Goal: Register for event/course

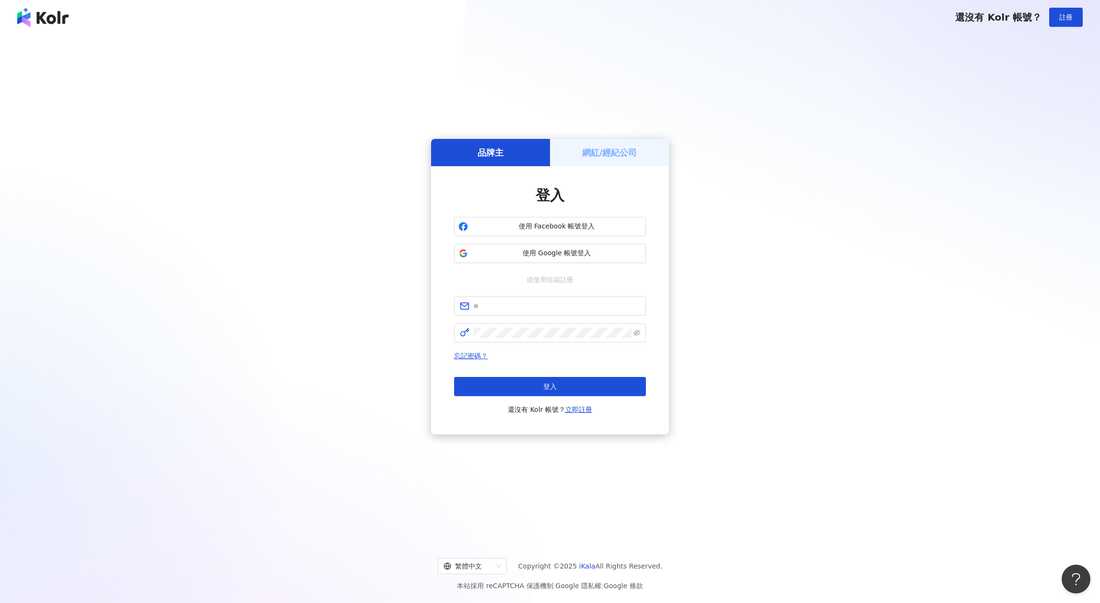
click at [580, 147] on div "網紅/經紀公司" at bounding box center [609, 152] width 119 height 27
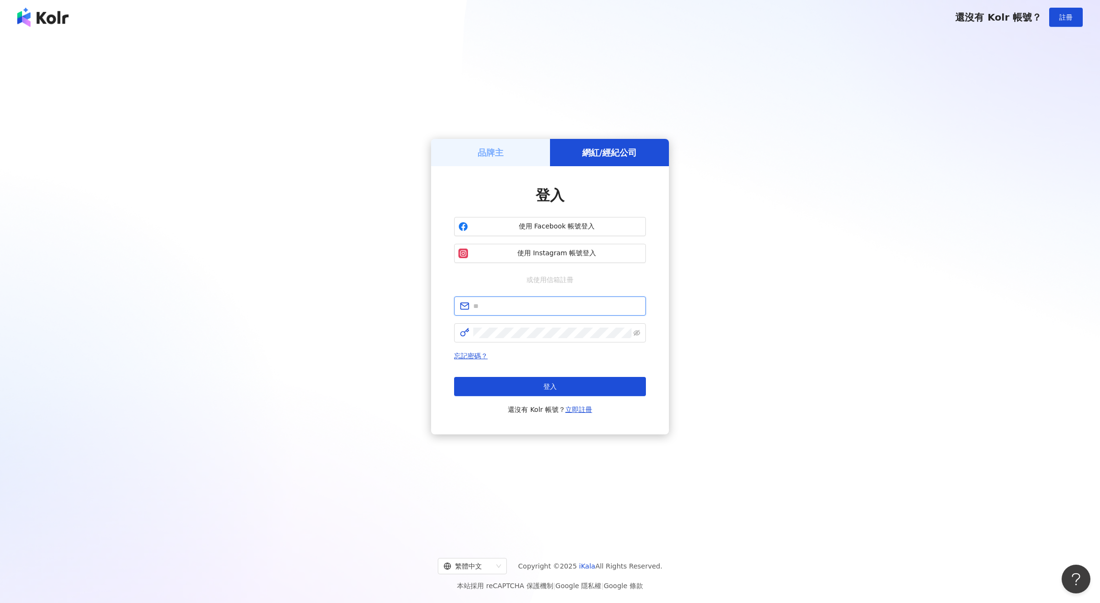
click at [530, 302] on input "text" at bounding box center [556, 306] width 167 height 11
click at [529, 308] on input "text" at bounding box center [556, 306] width 167 height 11
type input "**********"
click button "登入" at bounding box center [550, 386] width 192 height 19
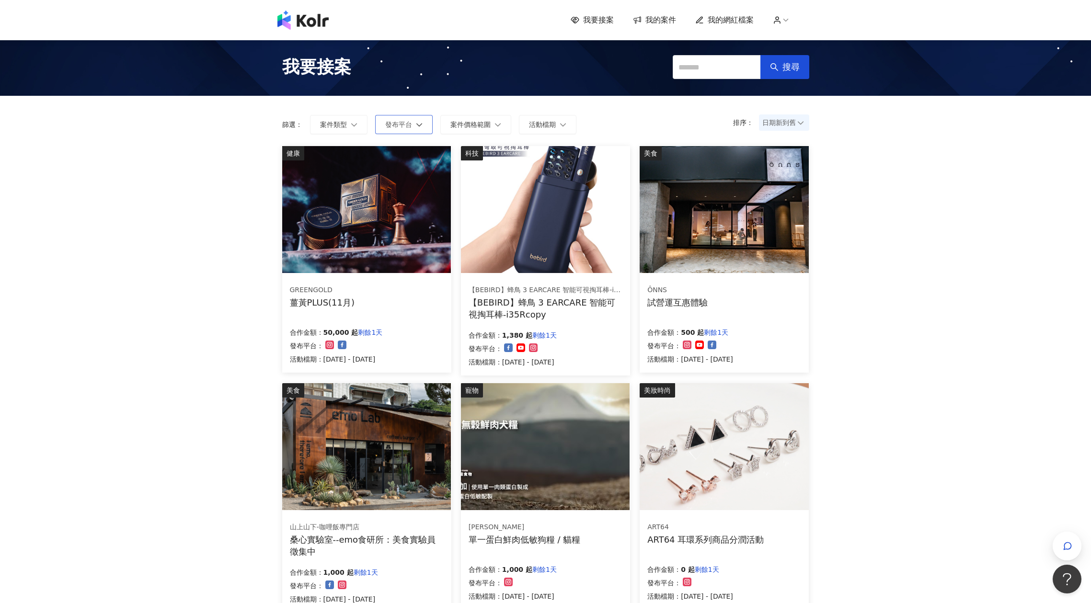
click at [392, 127] on span "發布平台" at bounding box center [398, 125] width 27 height 8
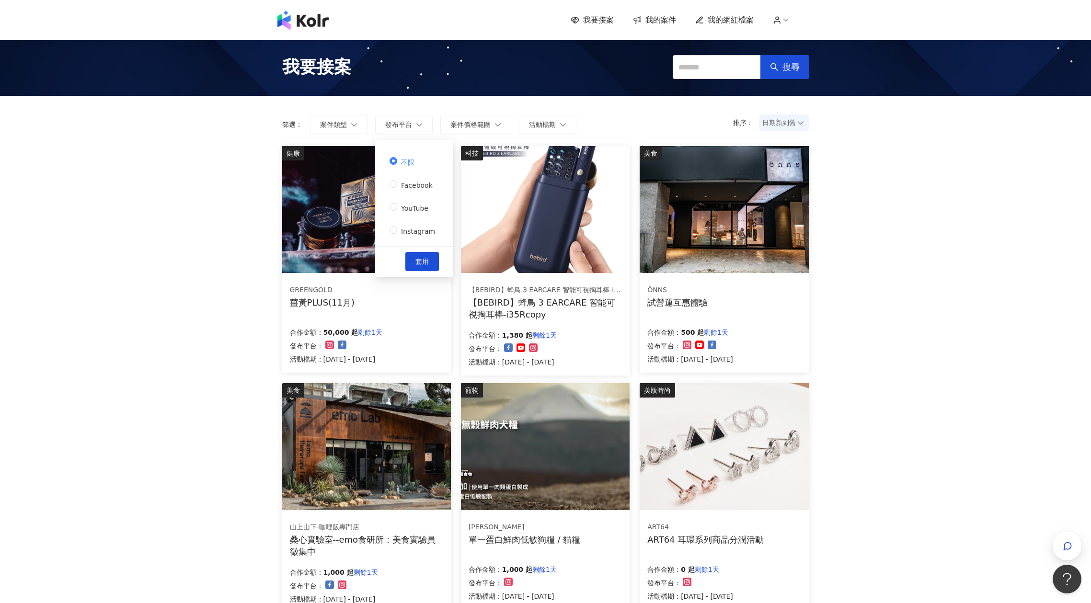
click at [400, 241] on div "不限 Facebook YouTube Instagram" at bounding box center [414, 200] width 49 height 92
click at [403, 232] on span "Instagram" at bounding box center [418, 232] width 42 height 8
click at [410, 259] on button "套用" at bounding box center [423, 261] width 34 height 19
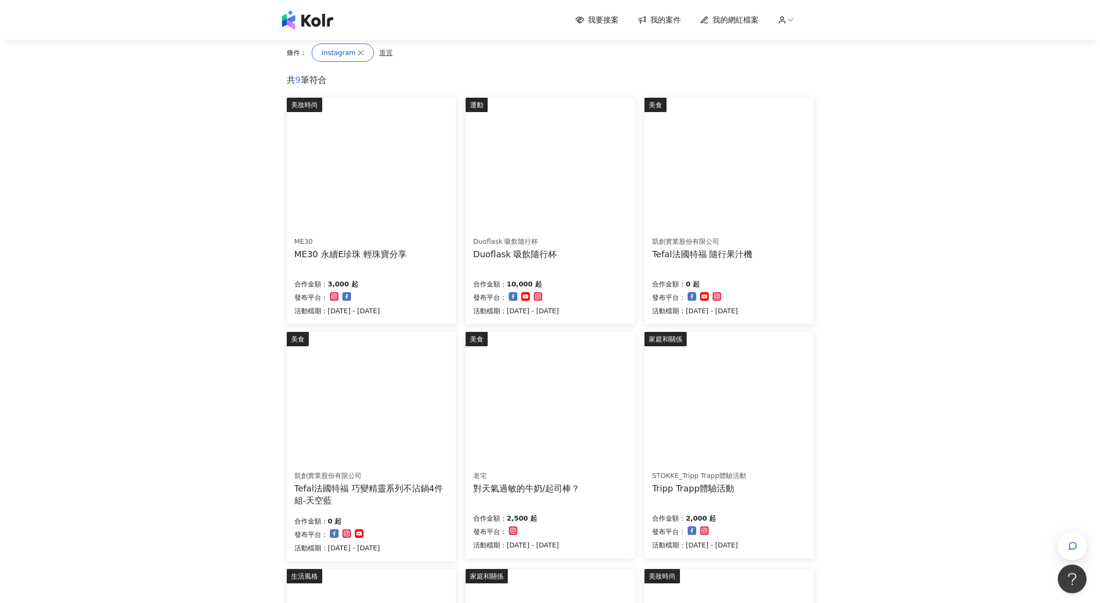
scroll to position [104, 0]
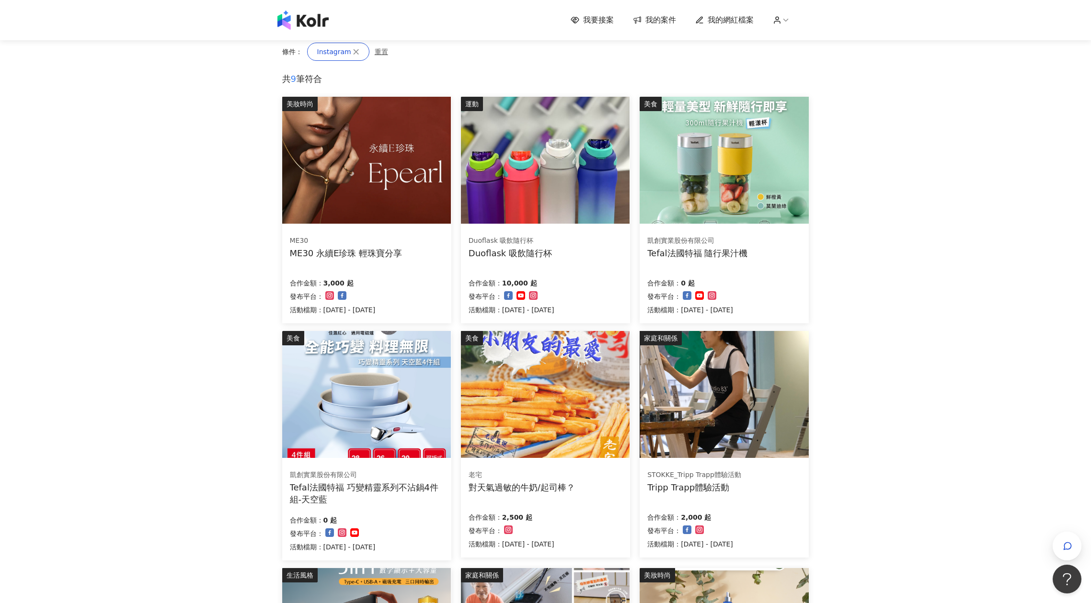
click at [555, 175] on img at bounding box center [545, 160] width 169 height 127
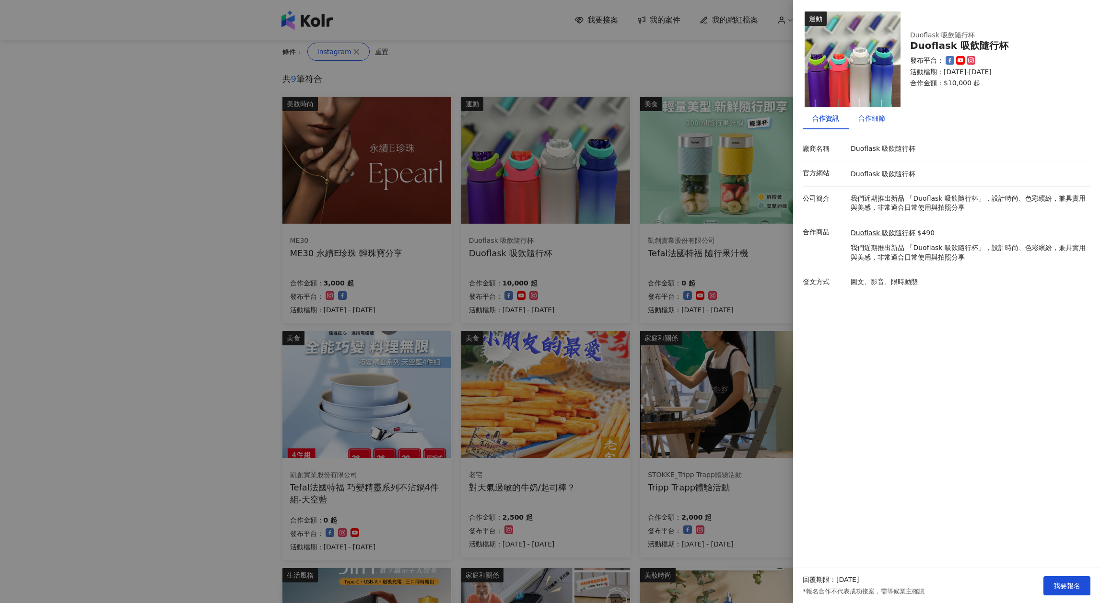
click at [863, 123] on div "合作細節" at bounding box center [871, 118] width 27 height 11
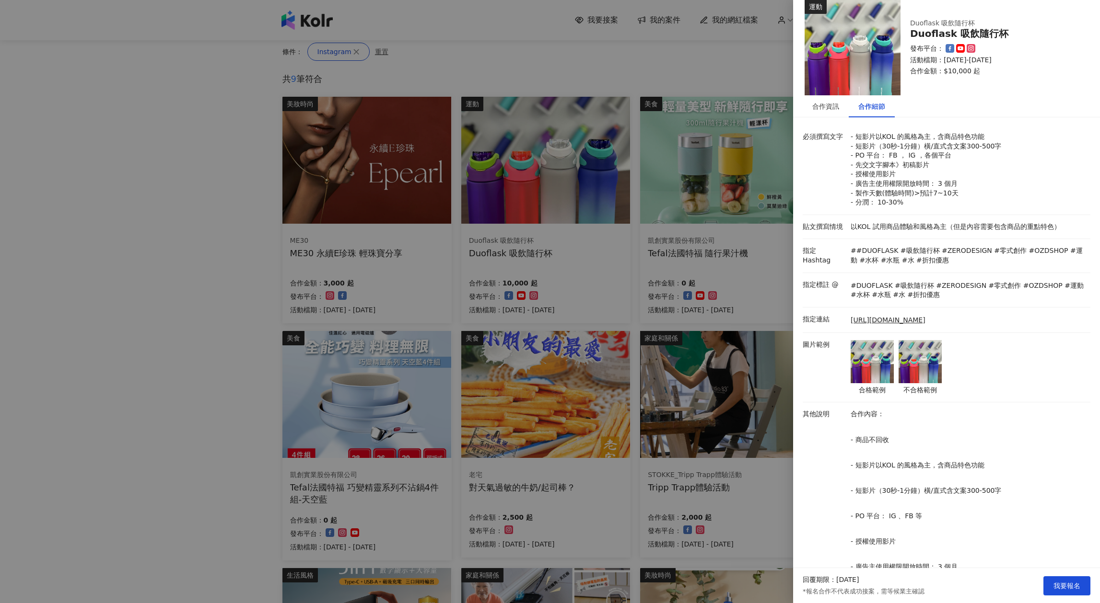
scroll to position [0, 0]
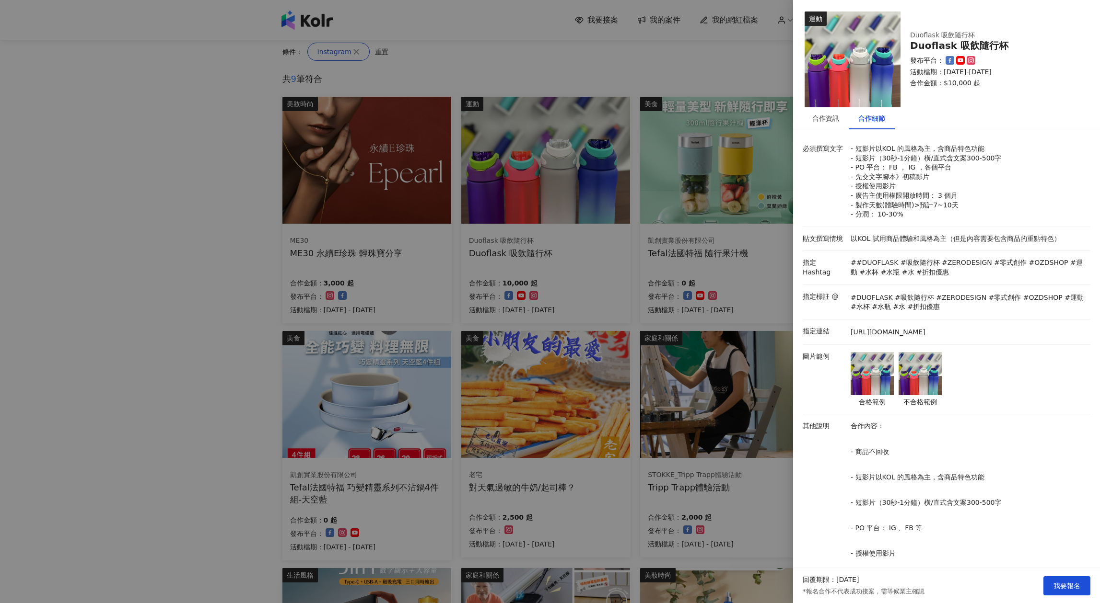
click at [561, 274] on div at bounding box center [550, 301] width 1100 height 603
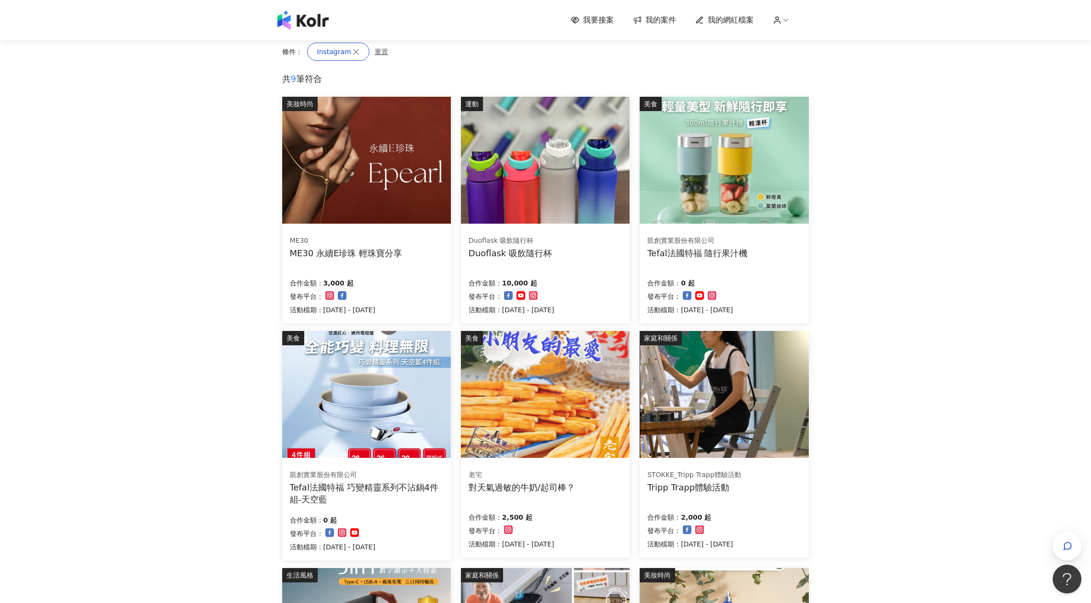
click at [708, 393] on img at bounding box center [724, 394] width 169 height 127
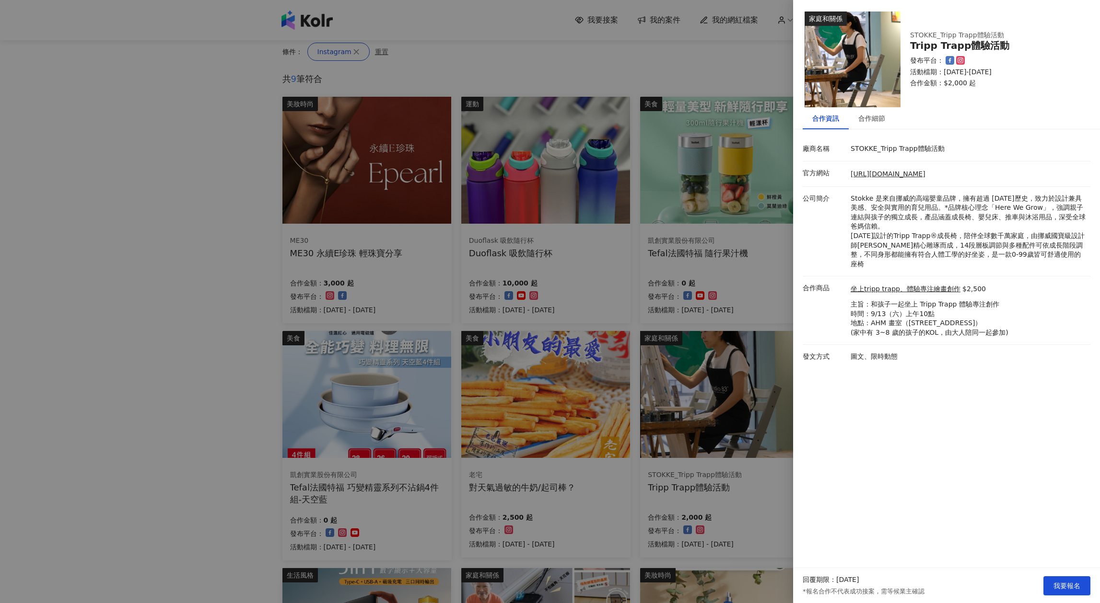
click at [747, 519] on div at bounding box center [550, 301] width 1100 height 603
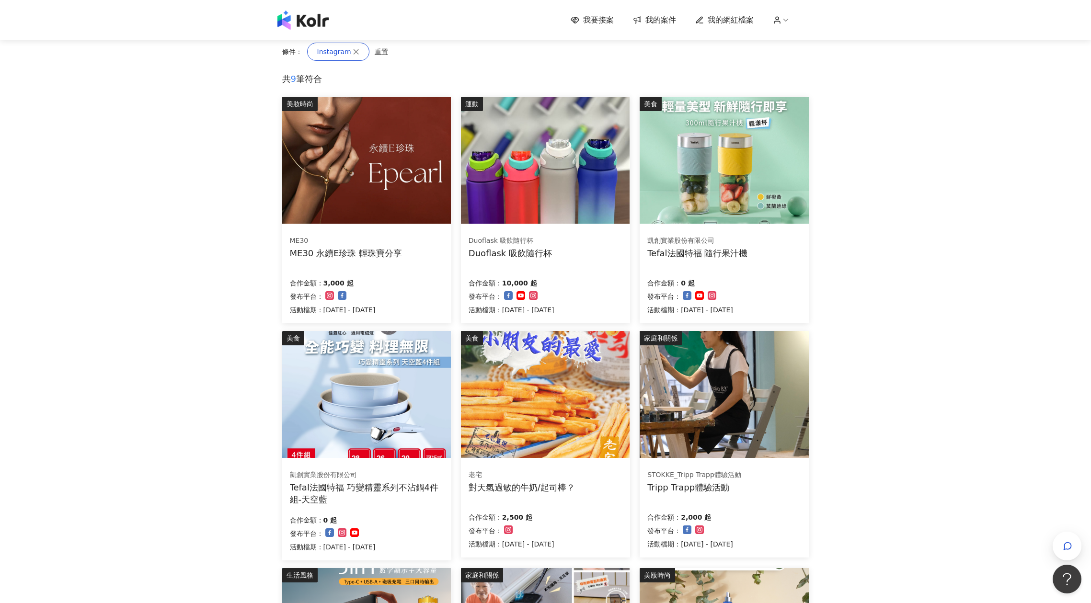
click at [346, 148] on img at bounding box center [366, 160] width 169 height 127
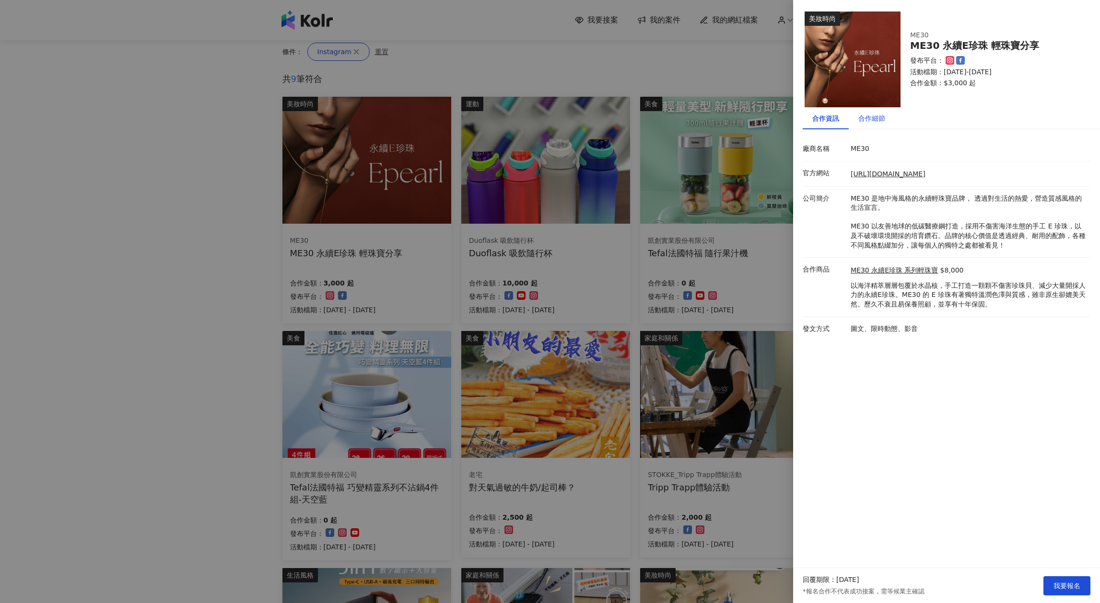
click at [864, 115] on div "合作細節" at bounding box center [871, 118] width 27 height 11
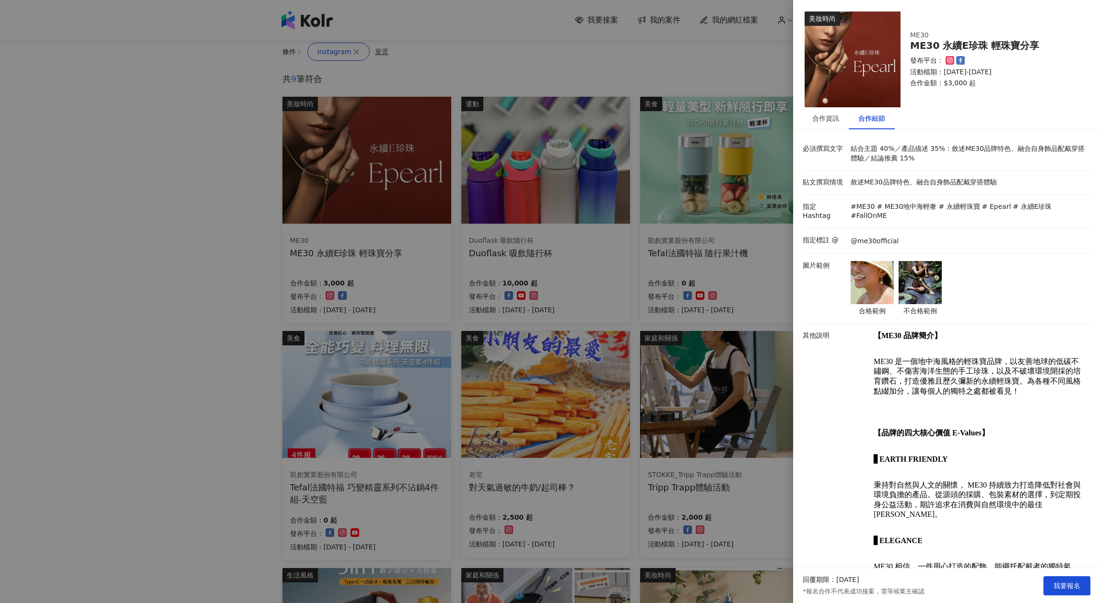
click at [871, 273] on img at bounding box center [871, 282] width 43 height 43
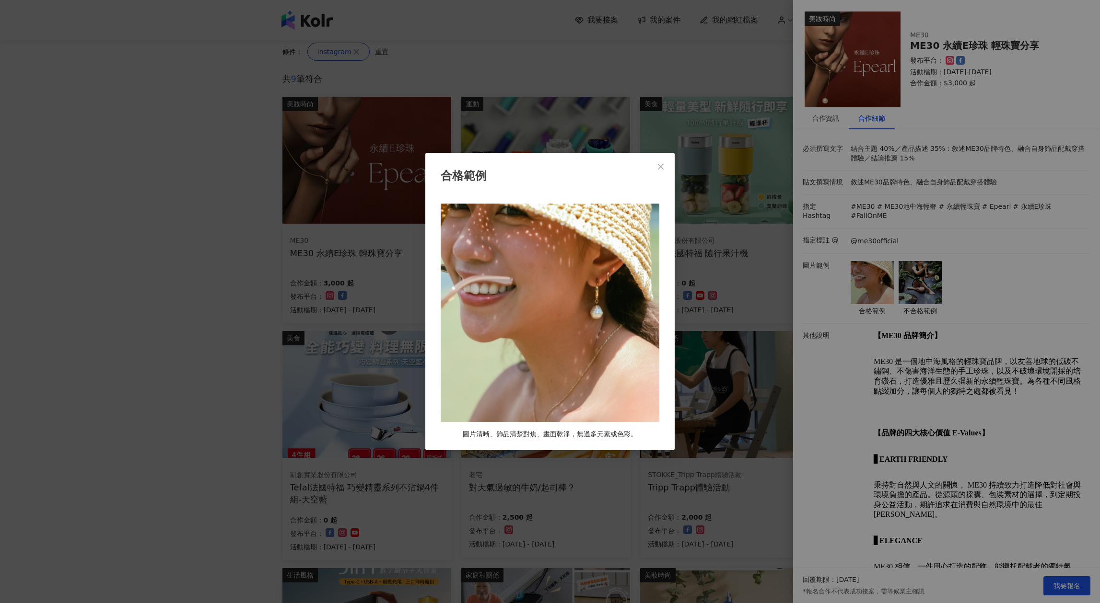
click at [930, 281] on div "合格範例 圖片清晰、飾品清楚對焦、畫面乾淨，無過多元素或色彩。" at bounding box center [550, 301] width 1100 height 603
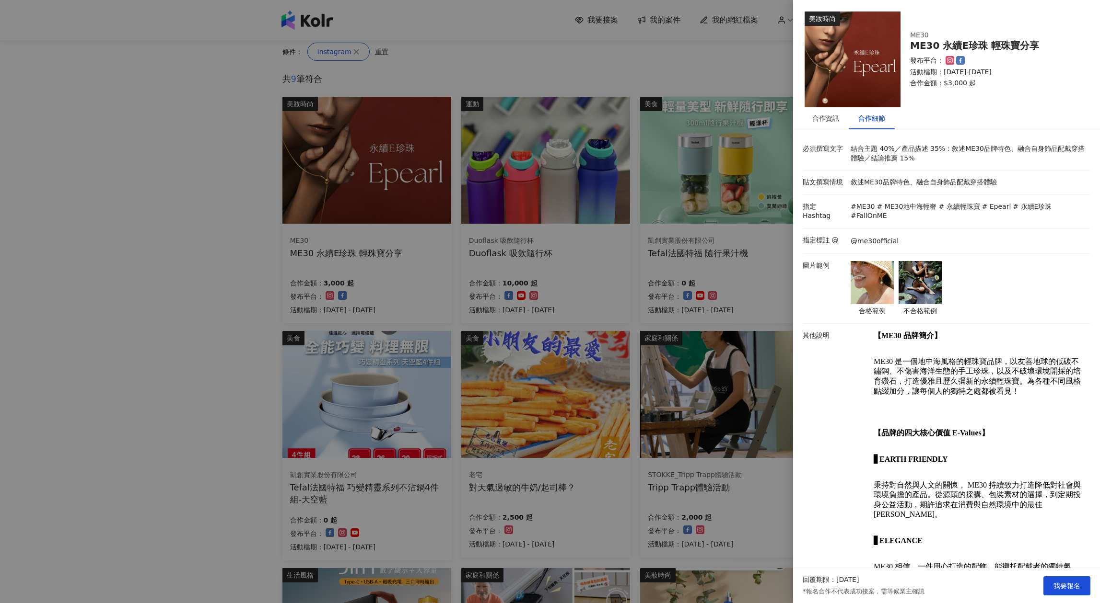
click at [917, 281] on img at bounding box center [919, 282] width 43 height 43
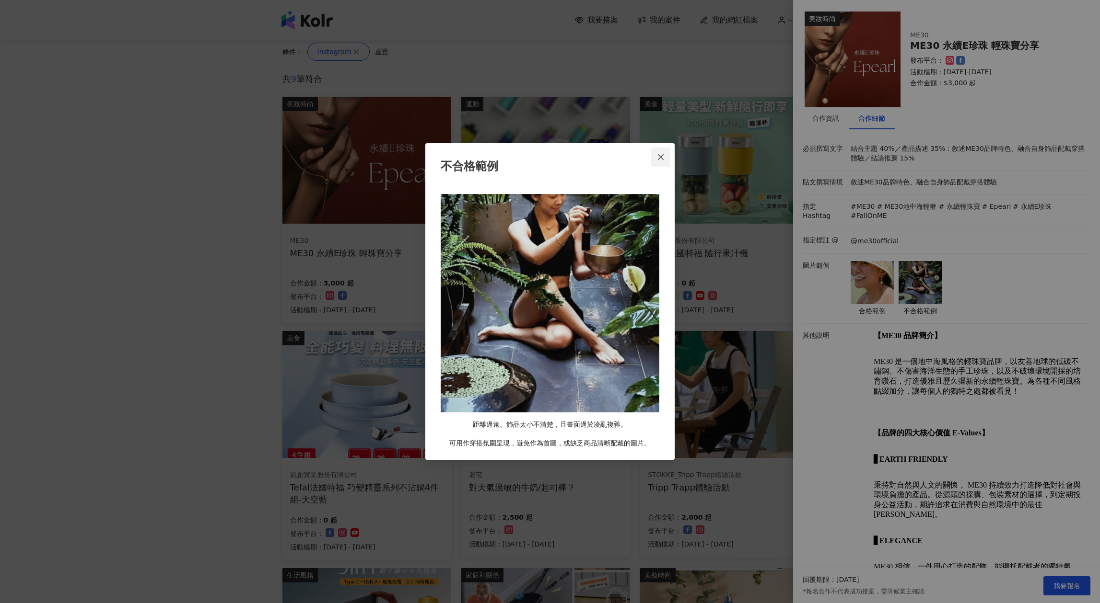
click at [657, 160] on icon "close" at bounding box center [661, 157] width 8 height 8
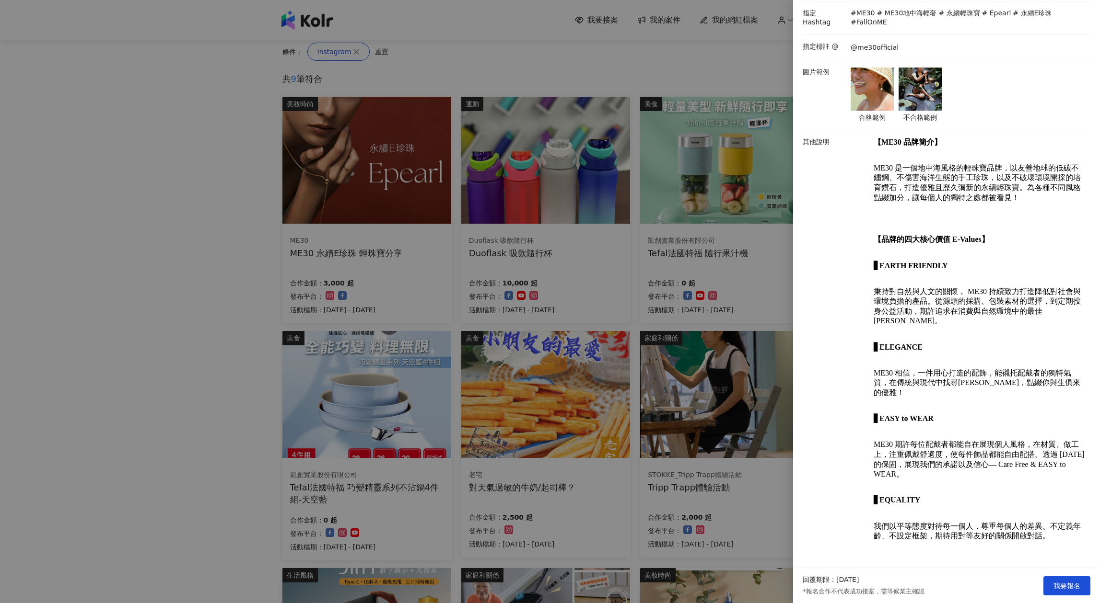
scroll to position [38, 0]
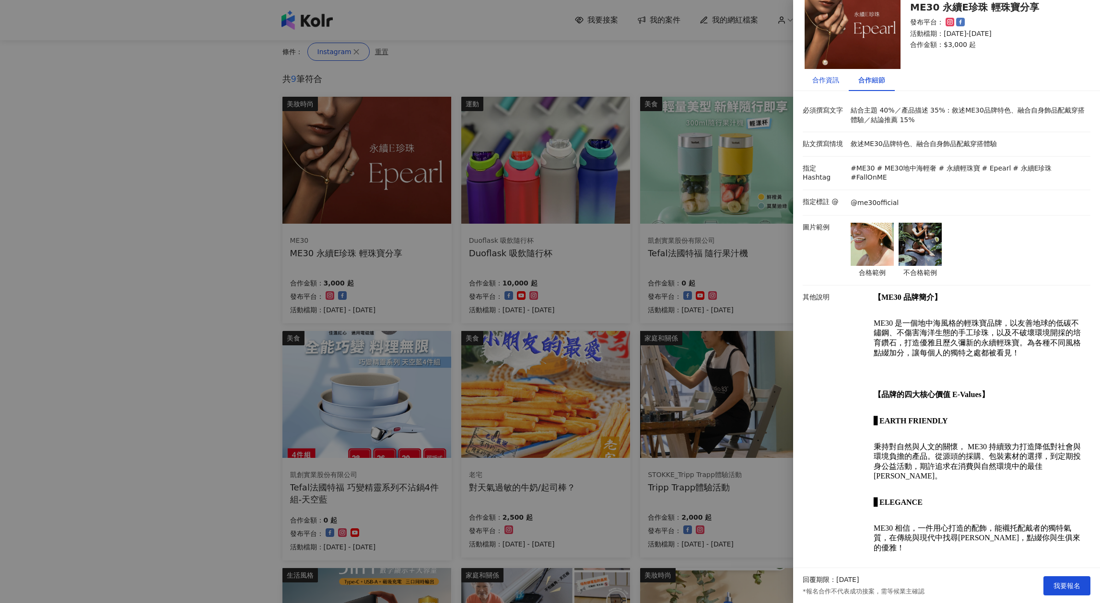
click at [825, 85] on div "合作資訊" at bounding box center [825, 80] width 46 height 22
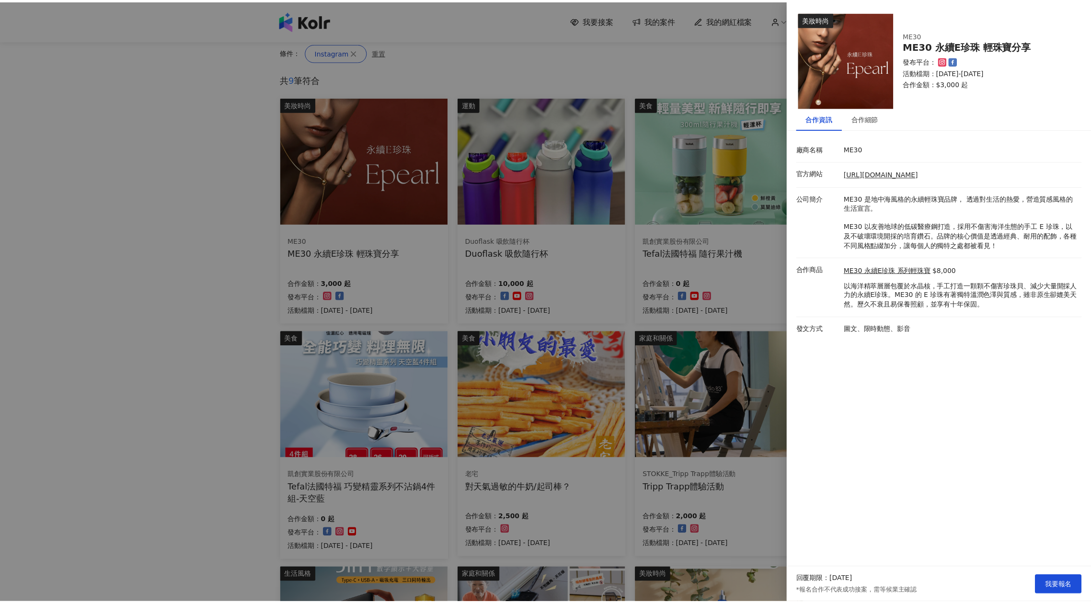
scroll to position [0, 0]
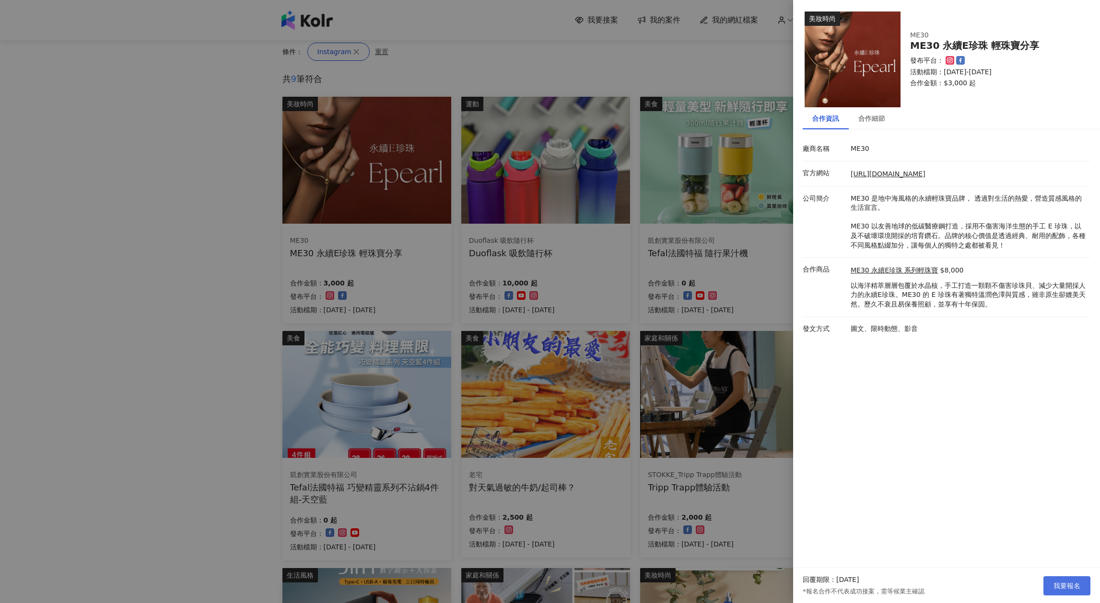
click at [1064, 584] on span "我要報名" at bounding box center [1066, 586] width 27 height 8
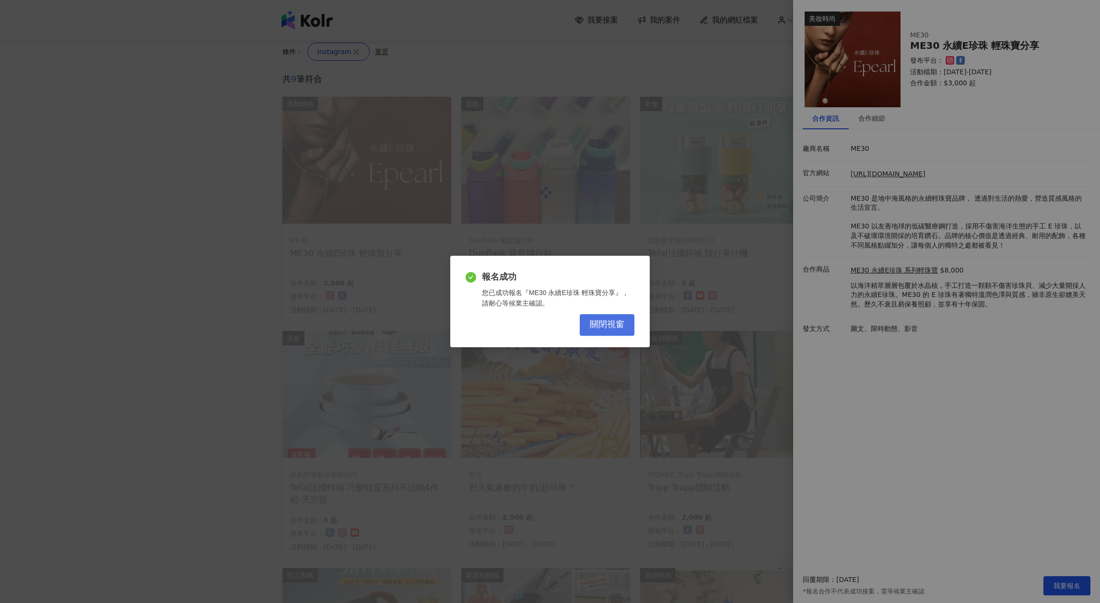
click at [607, 330] on span "關閉視窗" at bounding box center [607, 325] width 35 height 11
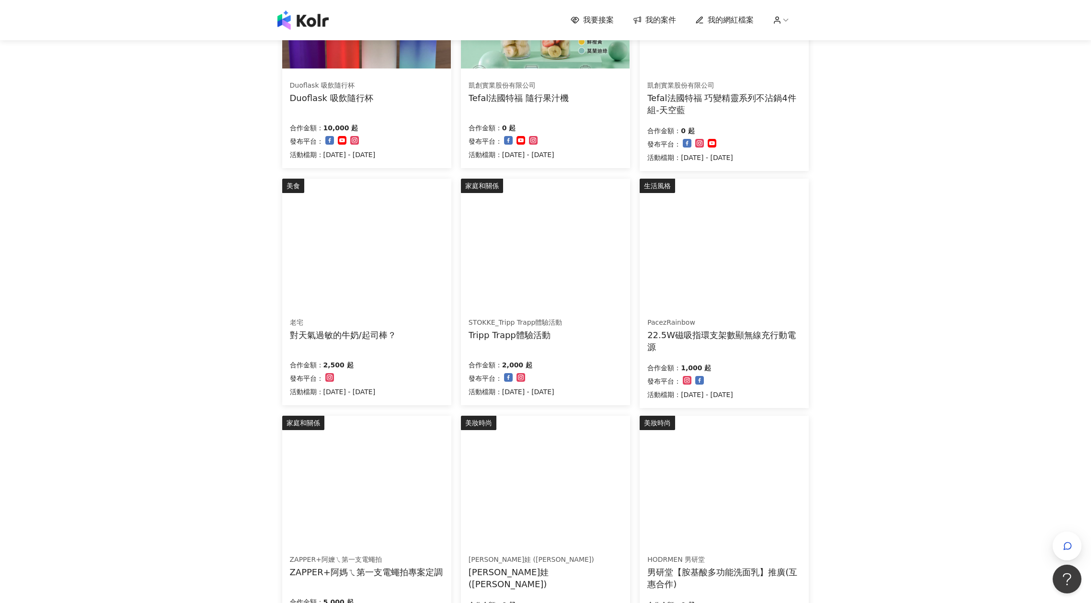
scroll to position [362, 0]
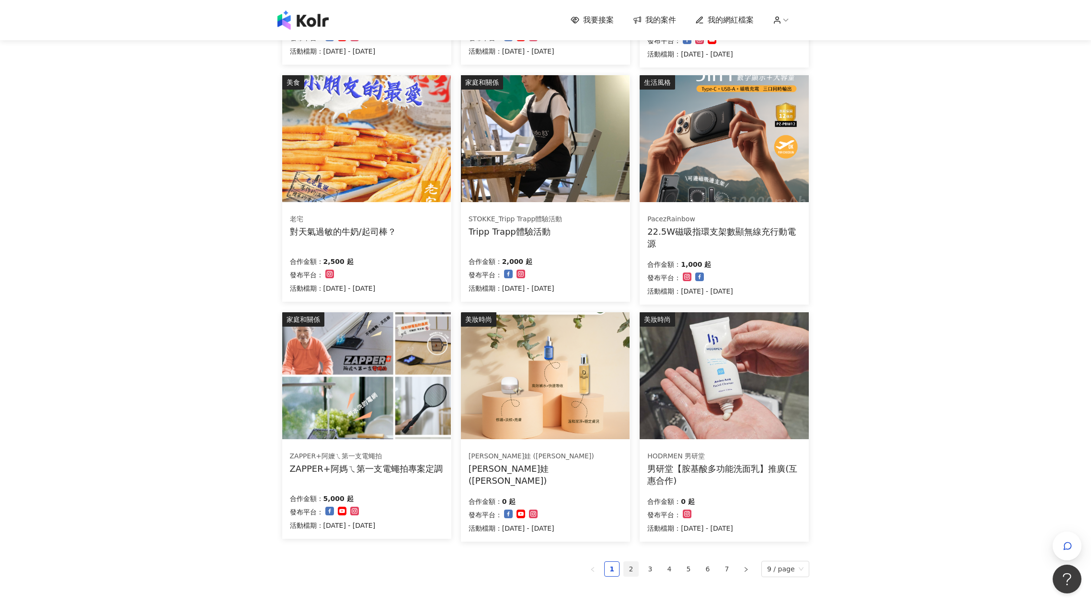
click at [627, 570] on link "2" at bounding box center [631, 569] width 14 height 14
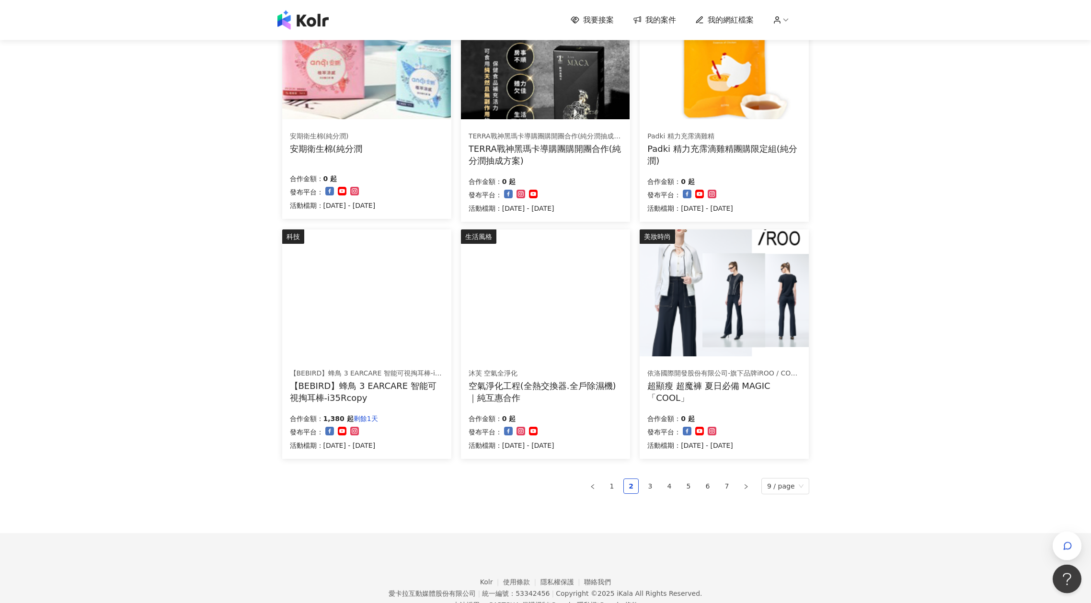
scroll to position [429, 0]
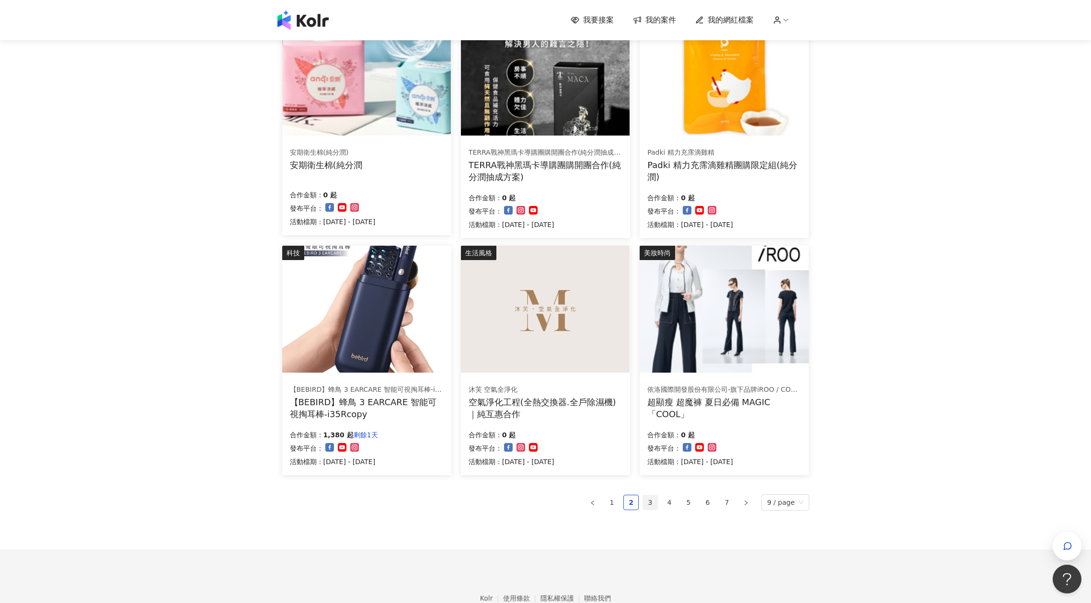
click at [654, 503] on link "3" at bounding box center [650, 503] width 14 height 14
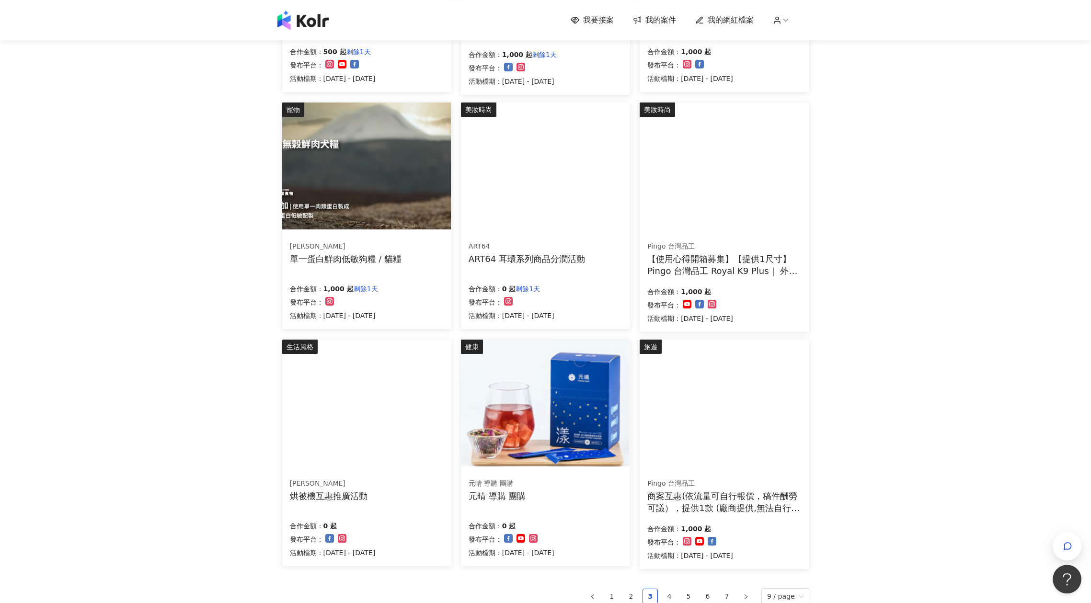
scroll to position [362, 0]
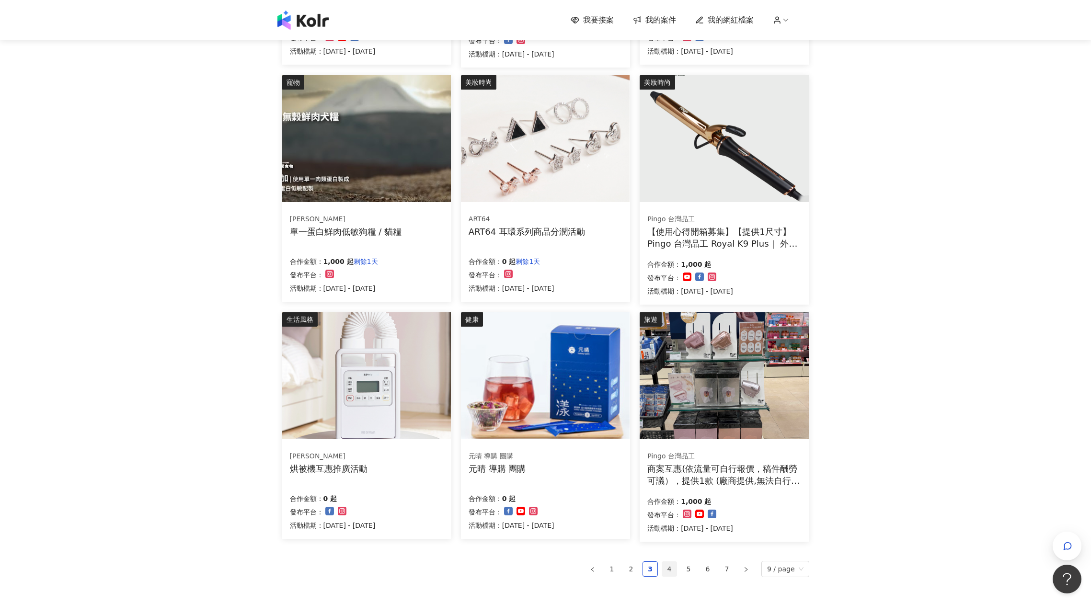
click at [671, 566] on link "4" at bounding box center [669, 569] width 14 height 14
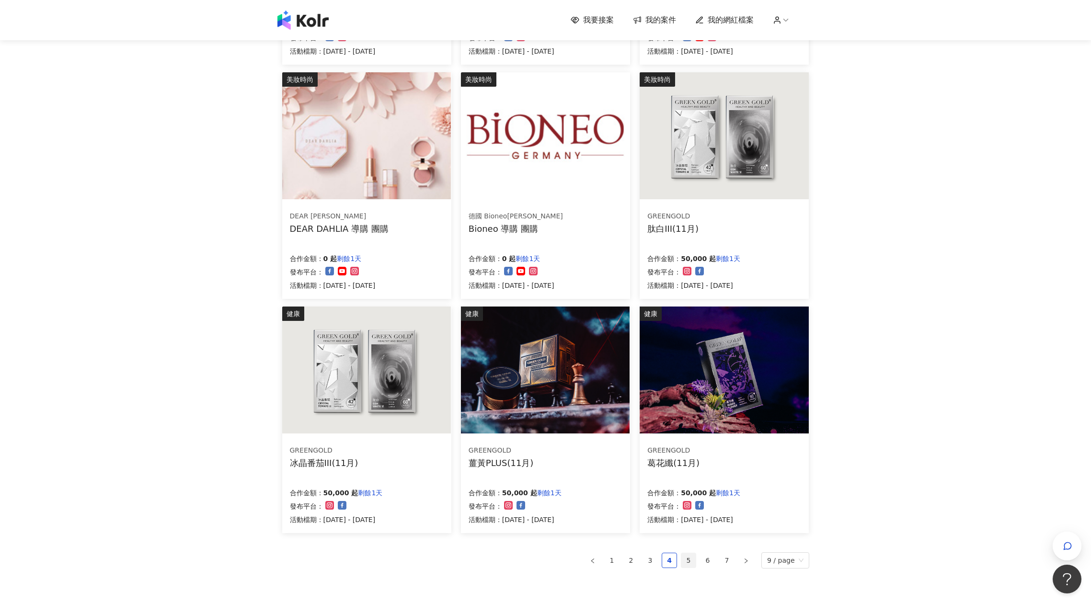
click at [693, 563] on link "5" at bounding box center [689, 561] width 14 height 14
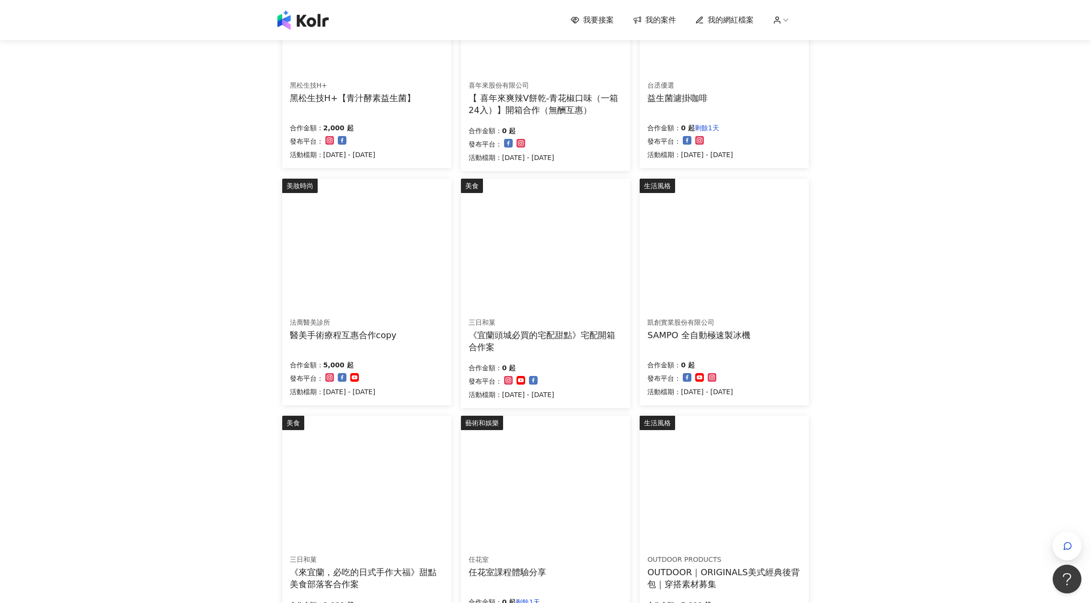
scroll to position [466, 0]
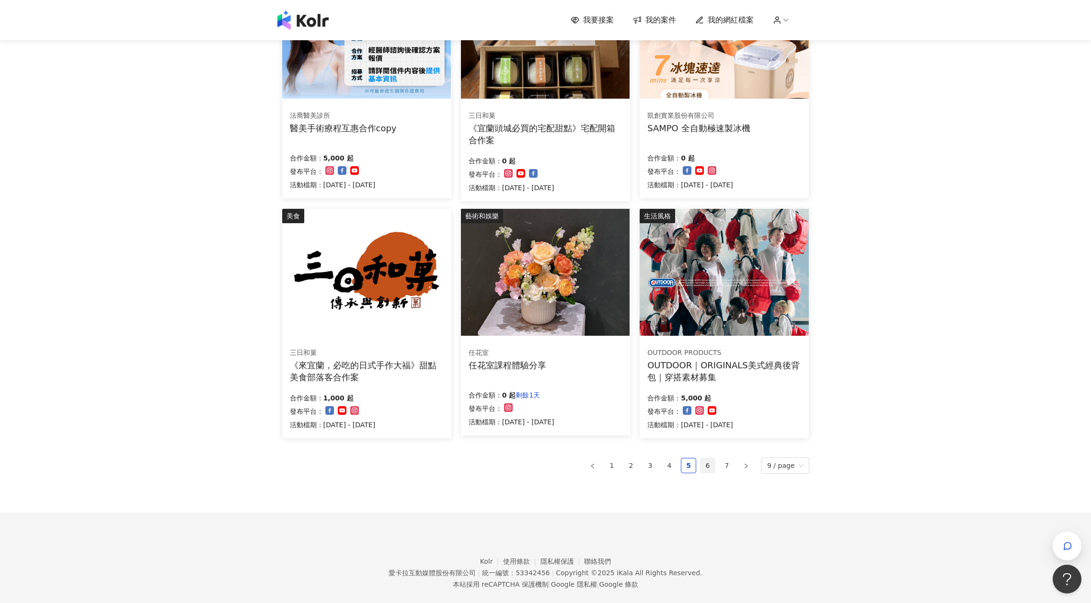
click at [711, 471] on link "6" at bounding box center [708, 466] width 14 height 14
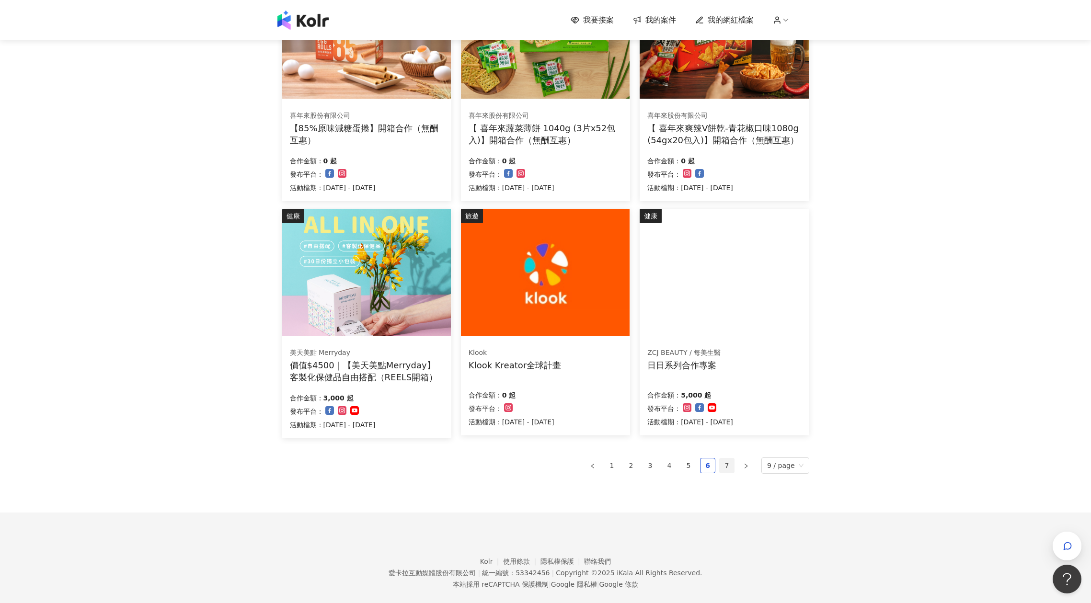
click at [731, 464] on link "7" at bounding box center [727, 466] width 14 height 14
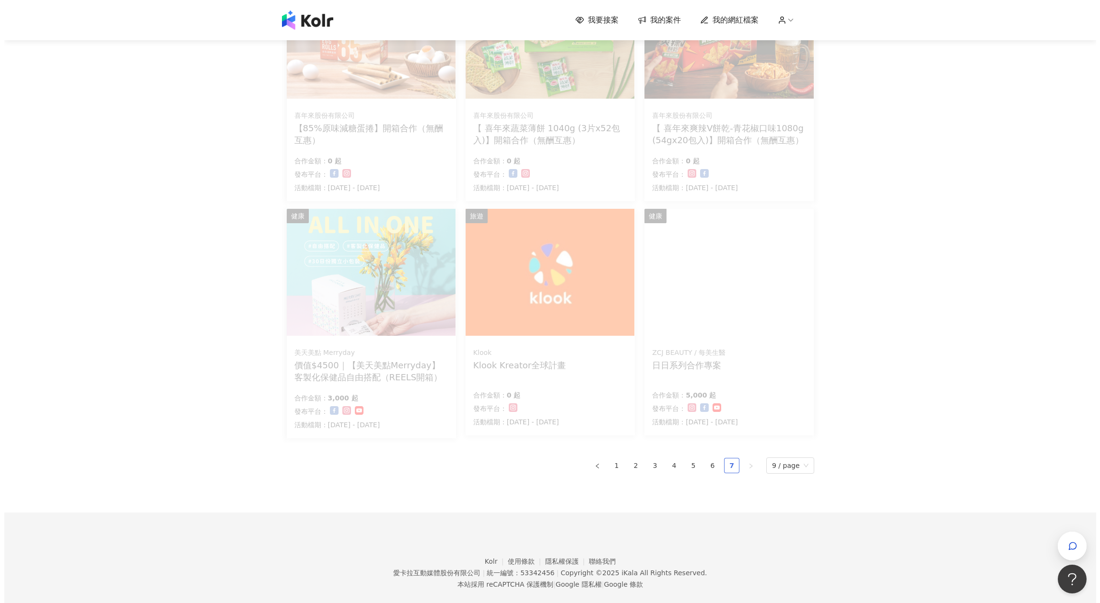
scroll to position [7, 0]
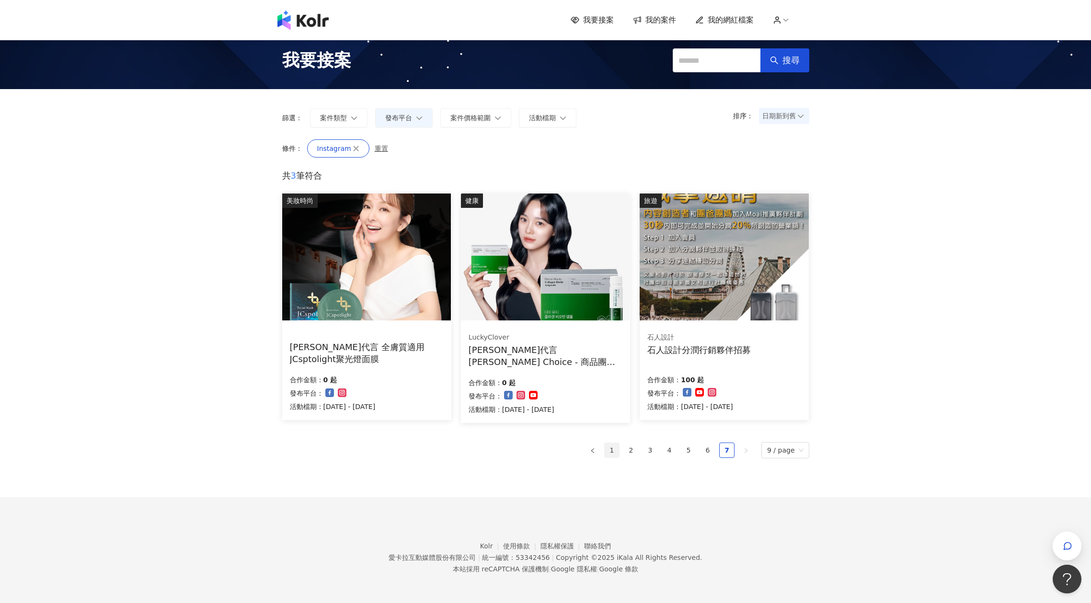
click at [612, 451] on link "1" at bounding box center [612, 450] width 14 height 14
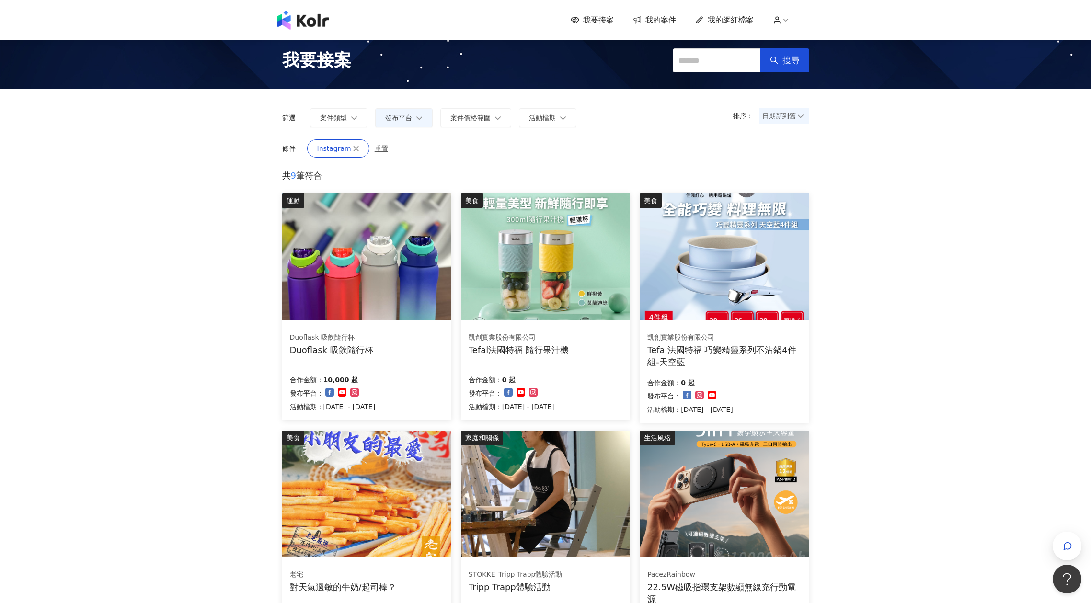
click at [435, 331] on div "Duoflask 吸飲隨行杯 Duoflask 吸飲隨行杯 合作金額： 10,000 起 發布平台： 活動檔期：[DATE] - [DATE]" at bounding box center [366, 373] width 169 height 96
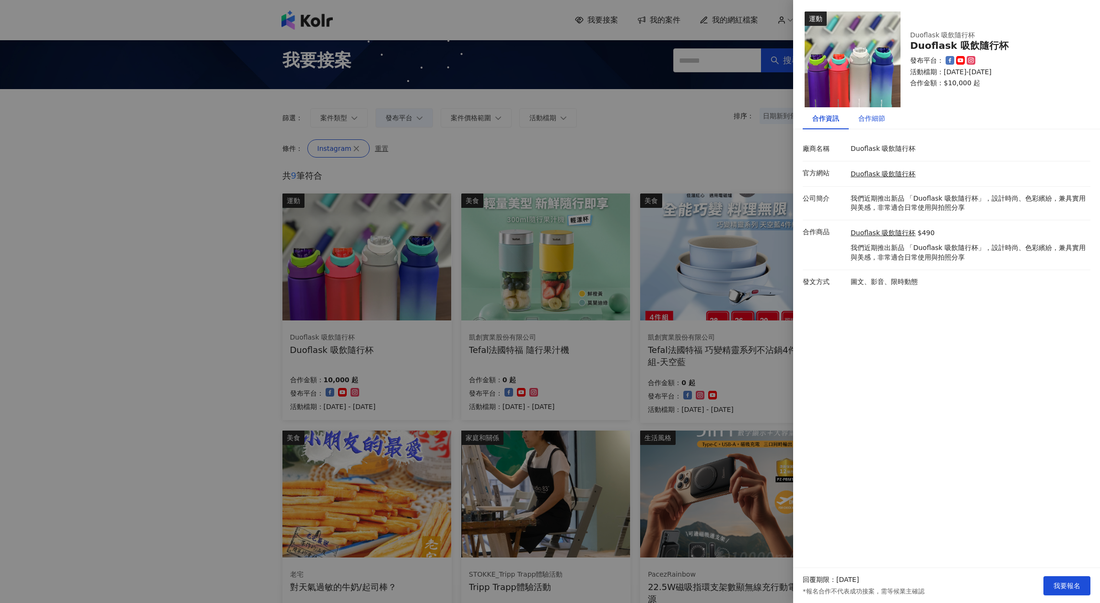
click at [877, 121] on div "合作細節" at bounding box center [871, 118] width 27 height 11
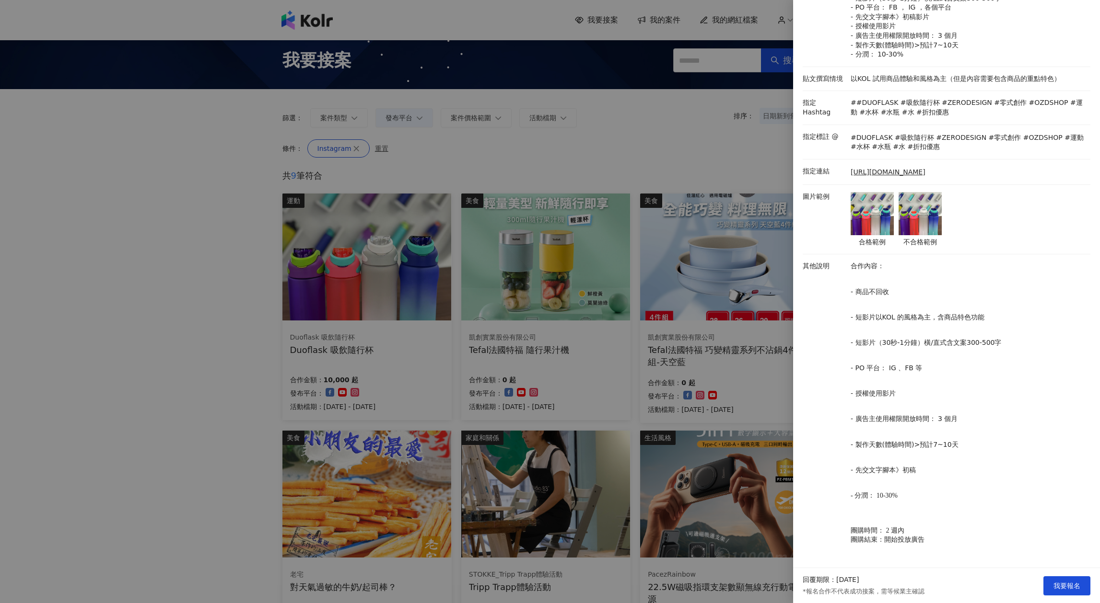
scroll to position [0, 0]
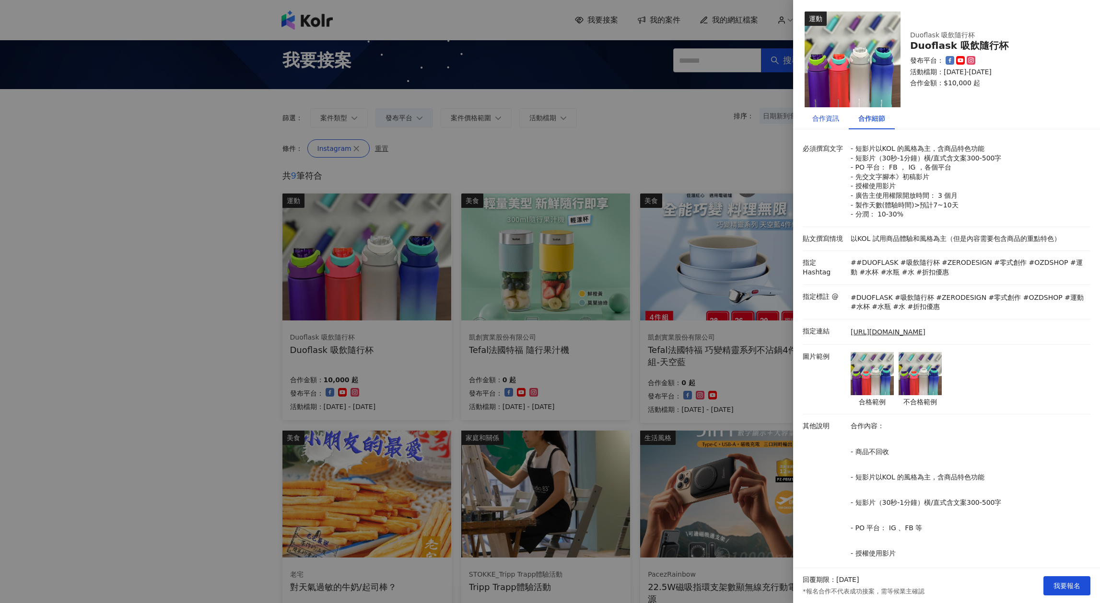
click at [829, 117] on div "合作資訊" at bounding box center [825, 118] width 27 height 11
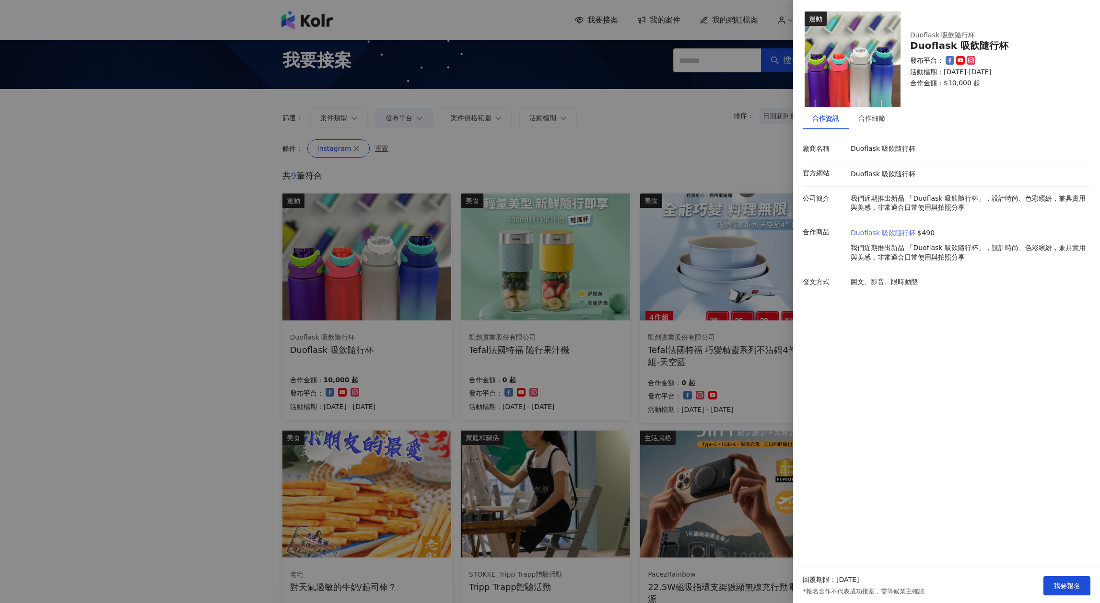
click at [900, 234] on link "Duoflask 吸飲隨行杯" at bounding box center [882, 234] width 65 height 10
click at [863, 111] on div "合作細節" at bounding box center [871, 118] width 46 height 22
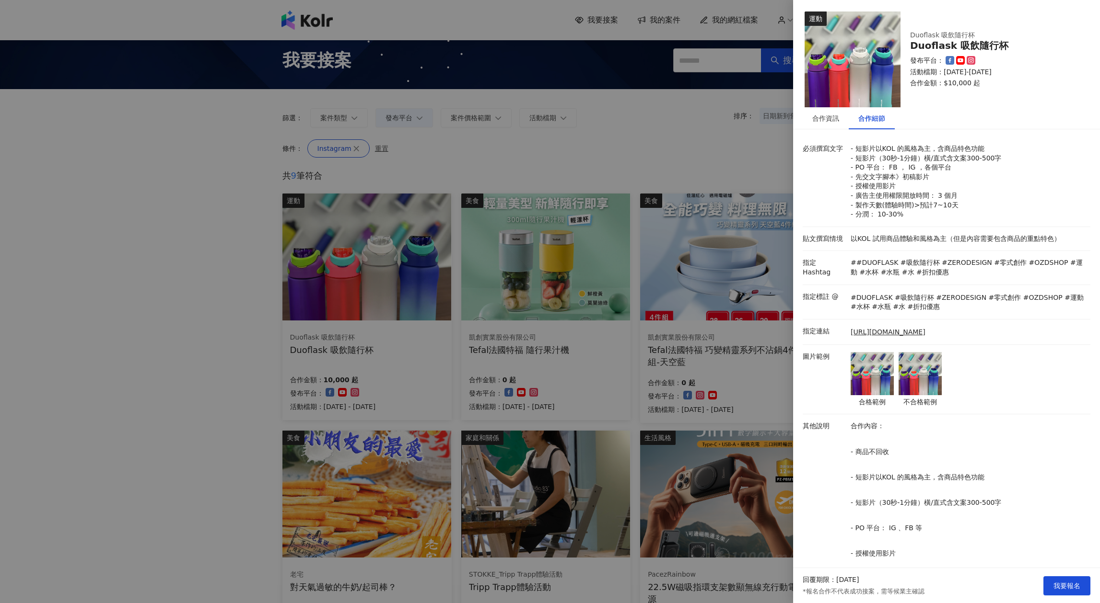
click at [900, 338] on li "指定連結 [URL][DOMAIN_NAME]" at bounding box center [946, 332] width 288 height 25
click at [900, 327] on div "[URL][DOMAIN_NAME]" at bounding box center [968, 332] width 240 height 11
click at [900, 330] on link "[URL][DOMAIN_NAME]" at bounding box center [887, 333] width 75 height 10
